Goal: Task Accomplishment & Management: Use online tool/utility

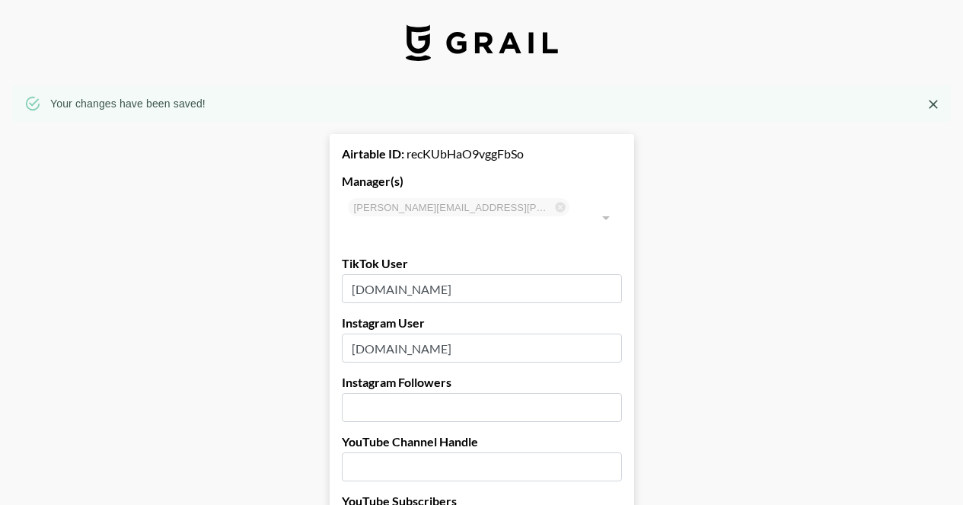
select select "USD"
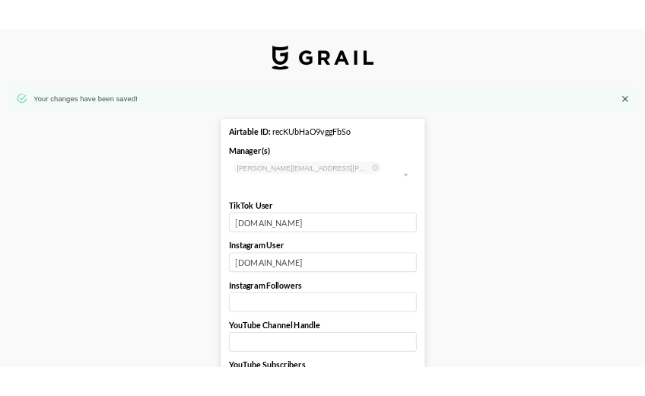
scroll to position [85, 0]
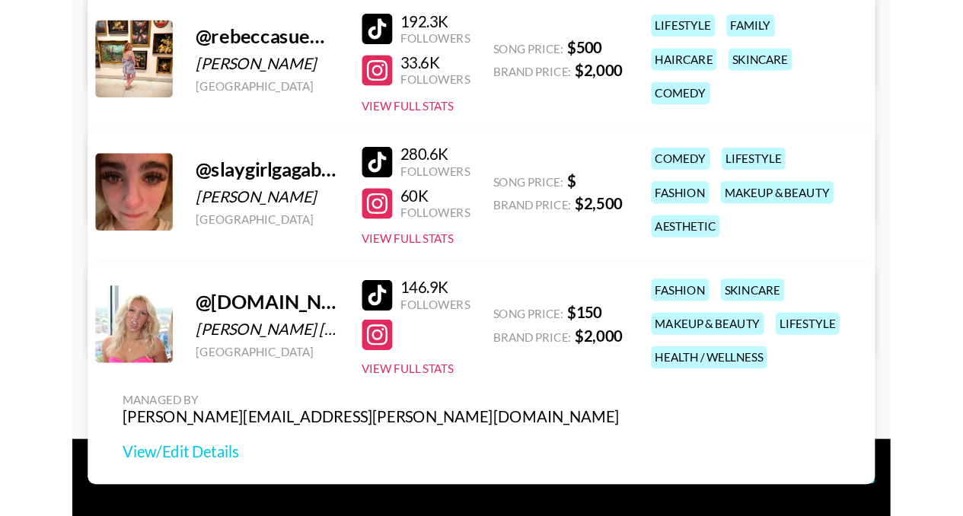
scroll to position [546, 0]
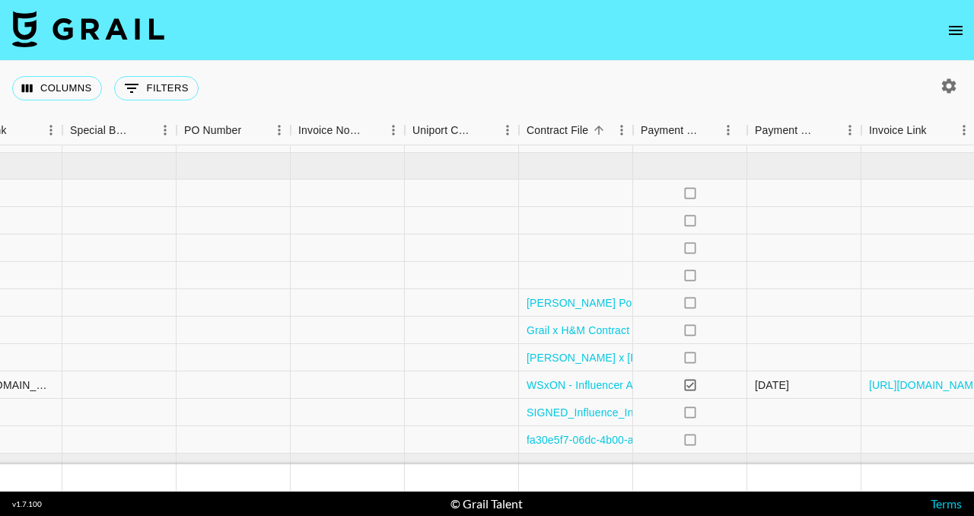
scroll to position [607, 1564]
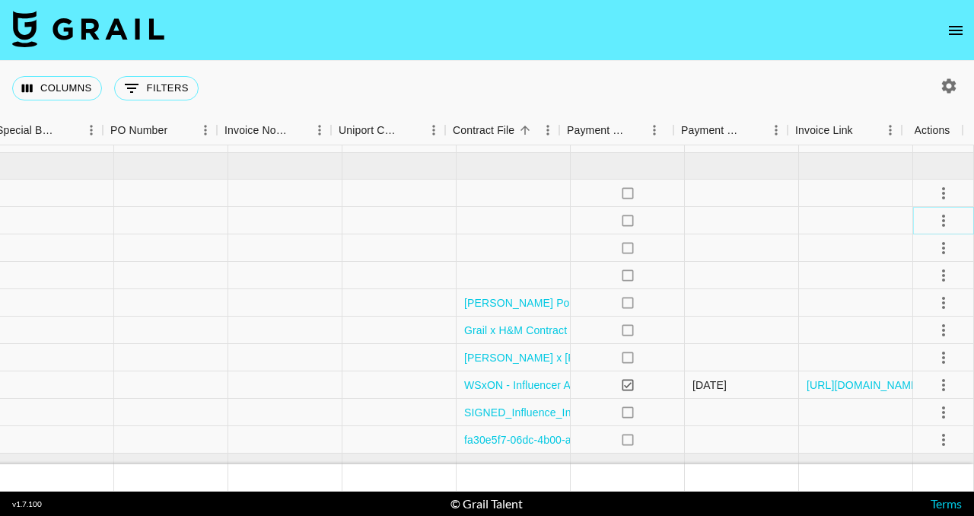
click at [935, 218] on icon "select merge strategy" at bounding box center [944, 221] width 18 height 18
click at [920, 309] on li "Draft Created" at bounding box center [924, 308] width 99 height 27
click at [846, 327] on div at bounding box center [856, 330] width 114 height 27
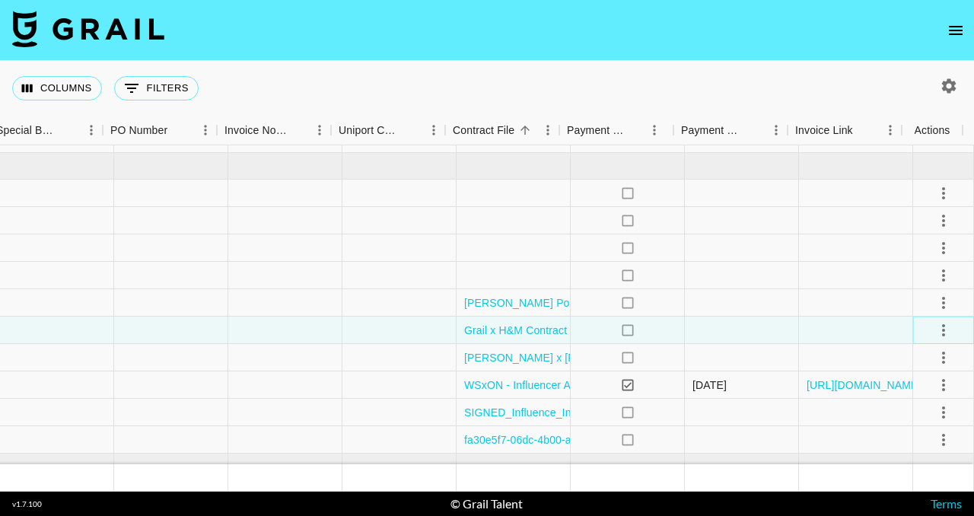
click at [935, 332] on icon "select merge strategy" at bounding box center [944, 330] width 18 height 18
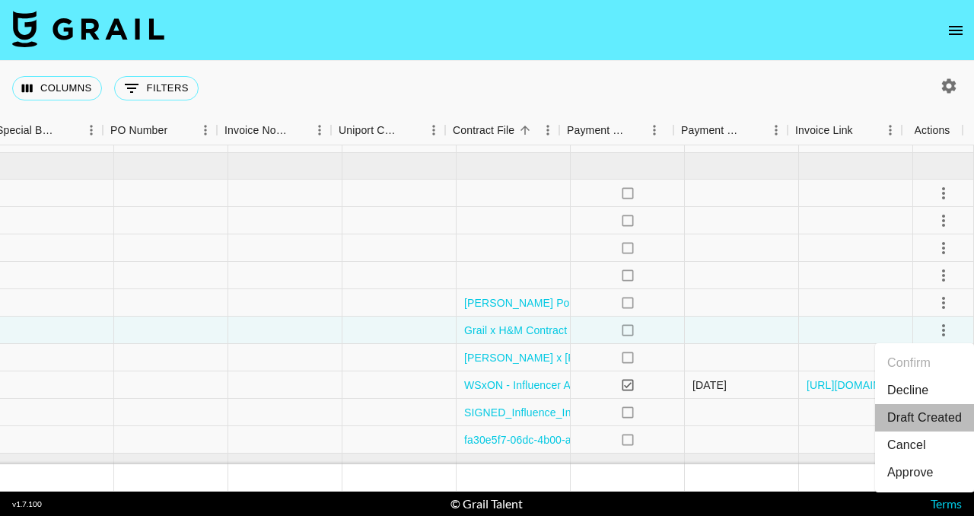
click at [925, 419] on li "Draft Created" at bounding box center [924, 417] width 99 height 27
click at [779, 362] on div at bounding box center [742, 357] width 114 height 27
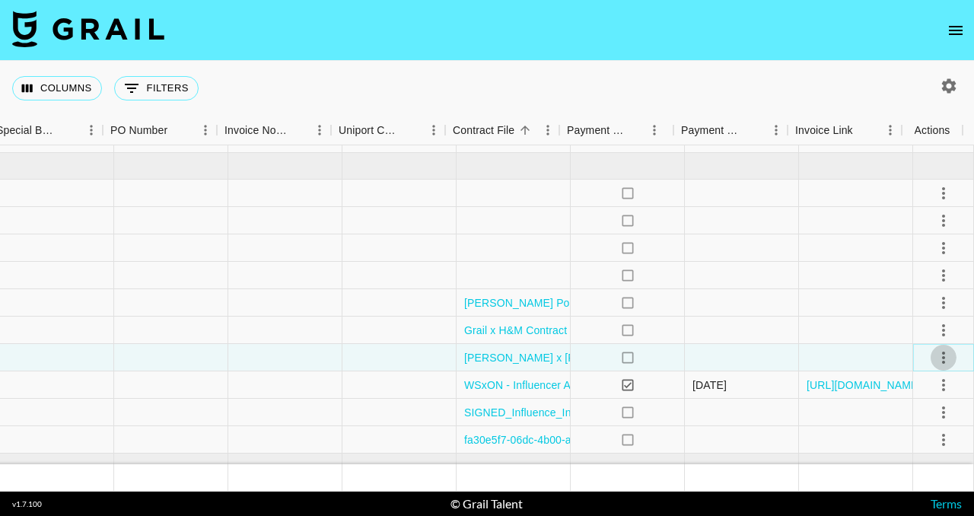
click at [942, 362] on icon "select merge strategy" at bounding box center [943, 358] width 3 height 12
click at [933, 272] on li "Draft Created" at bounding box center [924, 269] width 99 height 27
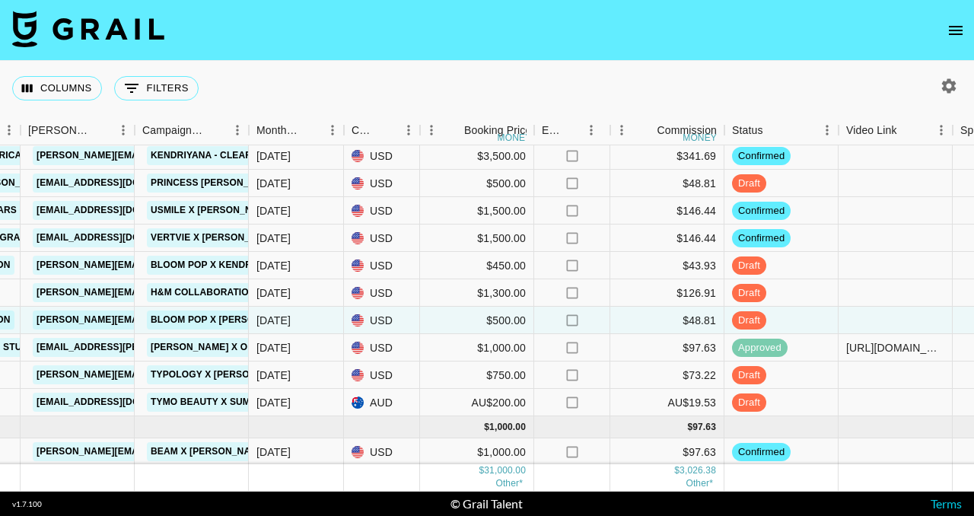
scroll to position [647, 600]
